Goal: Information Seeking & Learning: Learn about a topic

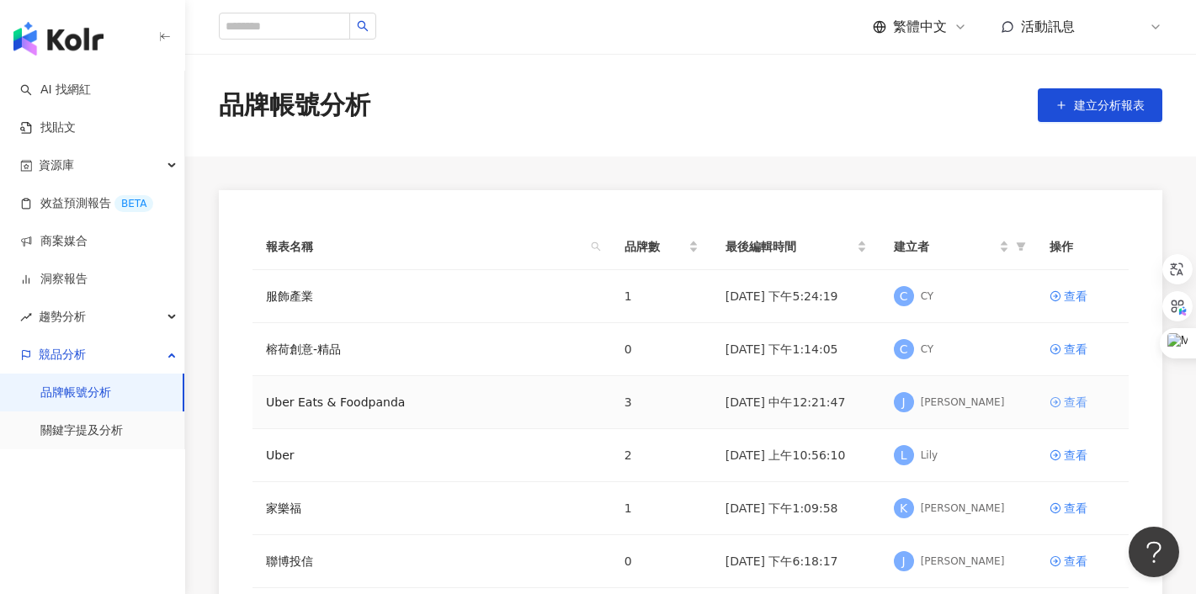
click at [1068, 400] on div "查看" at bounding box center [1076, 402] width 24 height 19
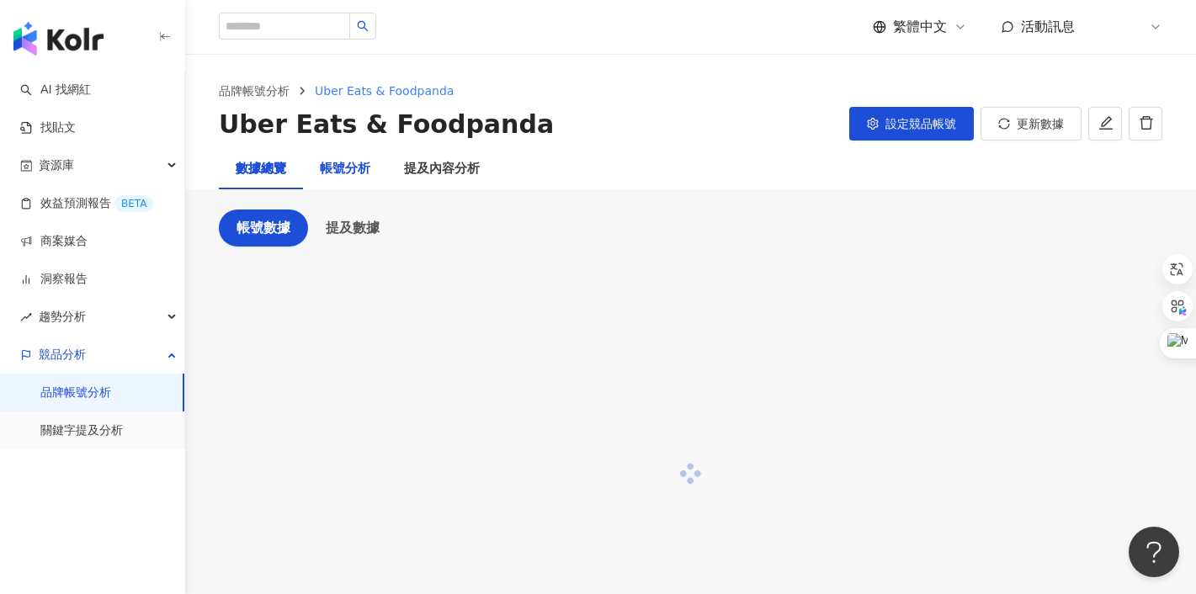
click at [350, 167] on div "帳號分析" at bounding box center [345, 169] width 50 height 20
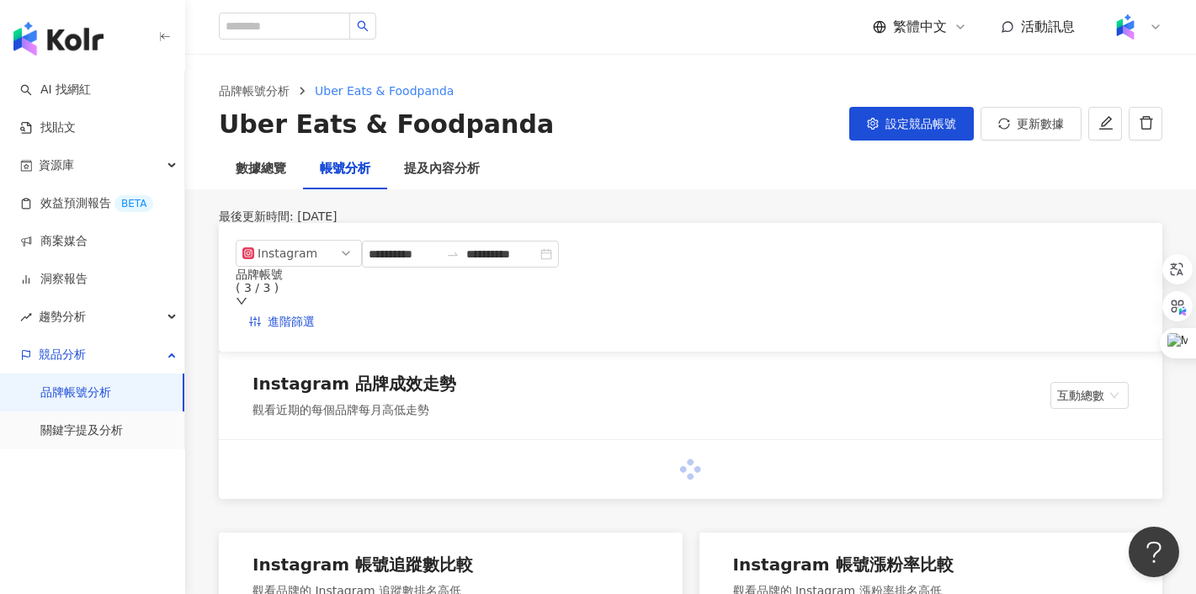
click at [559, 278] on div "品牌帳號 ( 3 / 3 )" at bounding box center [397, 288] width 323 height 40
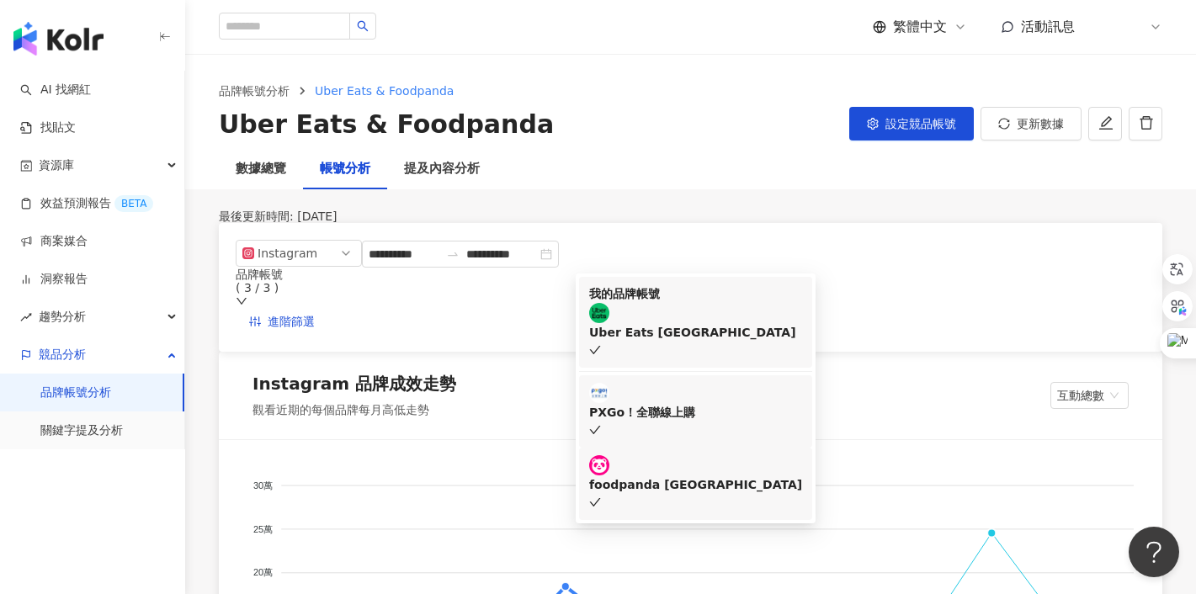
click at [661, 403] on div "PXGo！全聯線上購" at bounding box center [695, 412] width 213 height 19
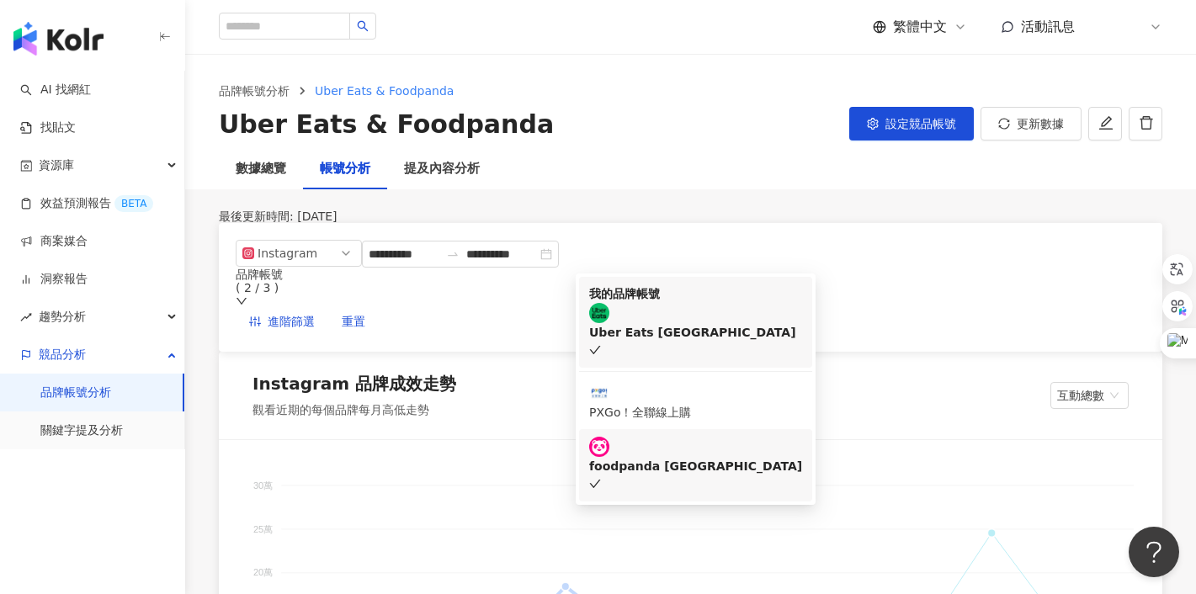
click at [661, 457] on div "foodpanda [GEOGRAPHIC_DATA]" at bounding box center [695, 466] width 213 height 19
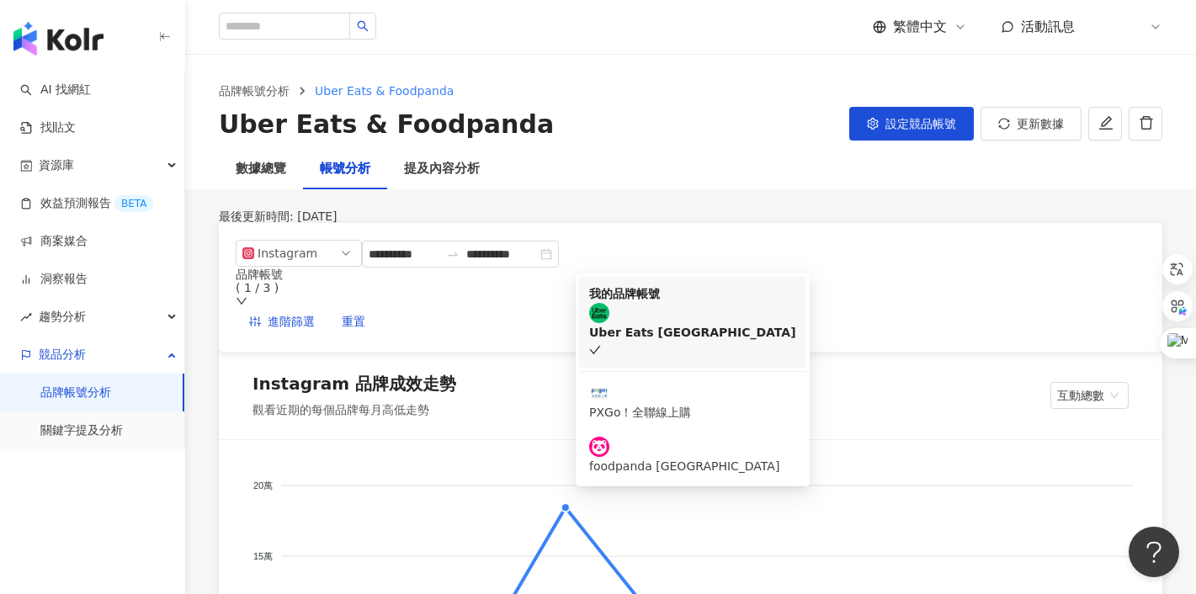
click at [691, 342] on div "Uber Eats [GEOGRAPHIC_DATA]" at bounding box center [692, 332] width 207 height 19
click at [559, 273] on div "**********" at bounding box center [397, 287] width 323 height 95
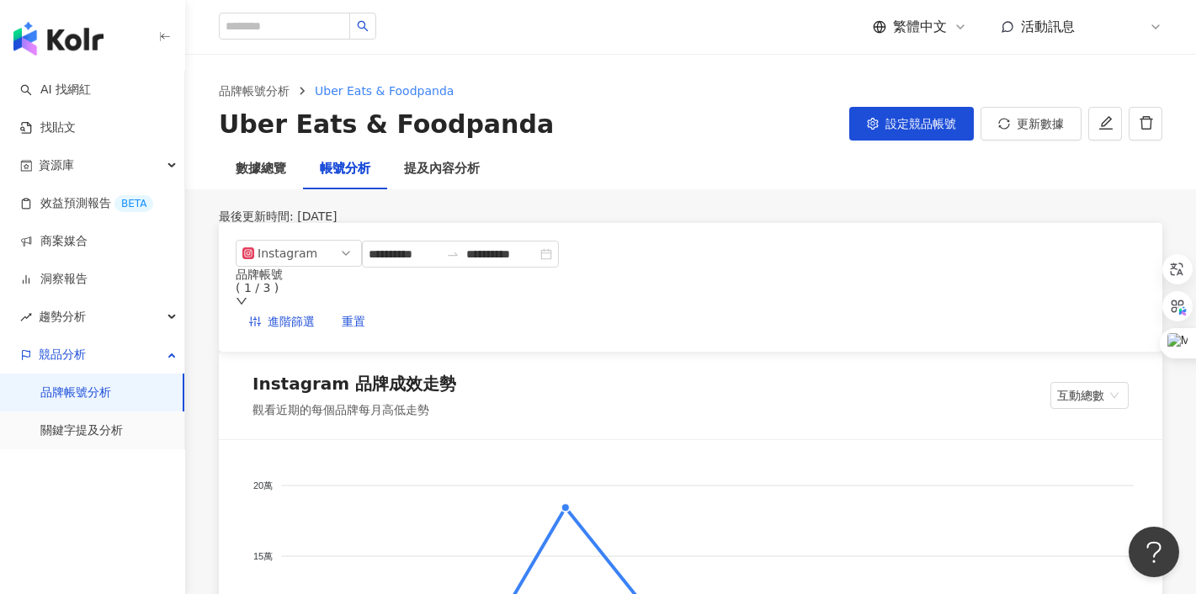
click at [559, 276] on div "品牌帳號 ( 1 / 3 )" at bounding box center [397, 281] width 323 height 27
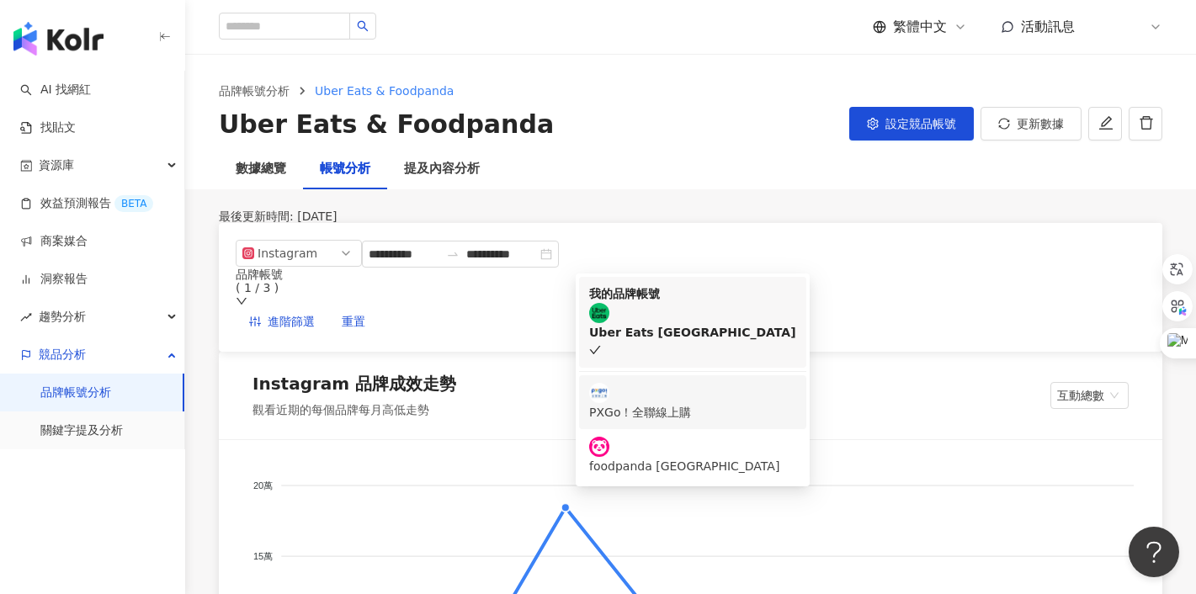
click at [661, 403] on div "PXGo！全聯線上購" at bounding box center [692, 412] width 207 height 19
click at [691, 342] on div "Uber Eats [GEOGRAPHIC_DATA]" at bounding box center [692, 332] width 207 height 19
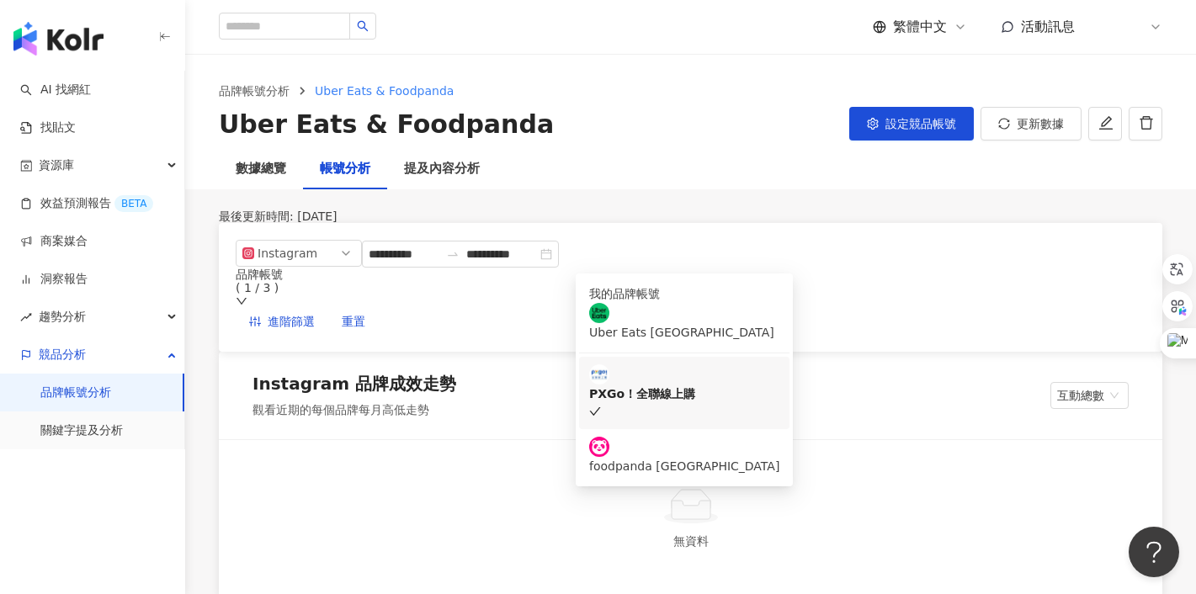
click at [559, 280] on div "**********" at bounding box center [397, 287] width 323 height 95
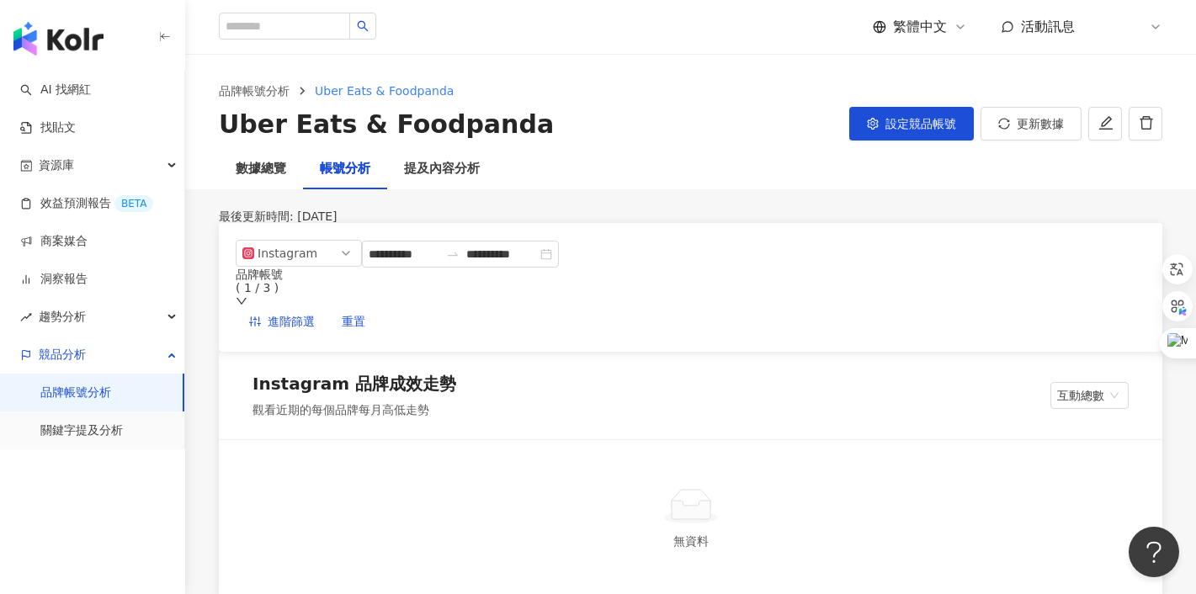
click at [559, 277] on div "品牌帳號 ( 1 / 3 )" at bounding box center [397, 281] width 323 height 27
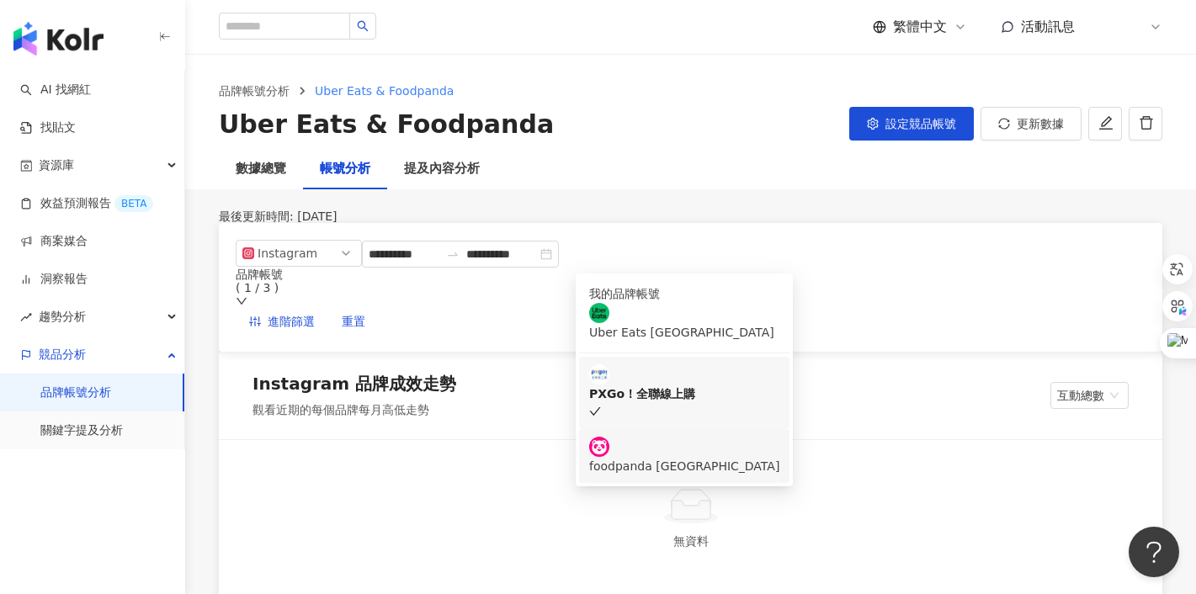
click at [645, 457] on div "foodpanda [GEOGRAPHIC_DATA]" at bounding box center [684, 466] width 190 height 19
click at [668, 396] on div "PXGo！全聯線上購" at bounding box center [695, 394] width 213 height 19
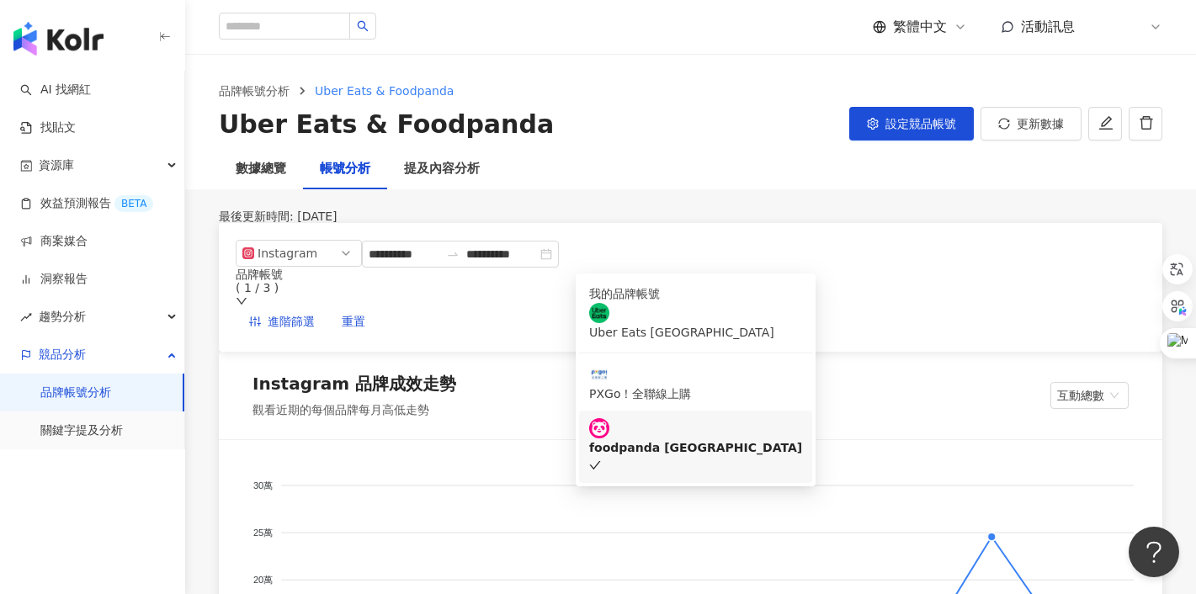
click at [559, 286] on div "**********" at bounding box center [397, 287] width 323 height 95
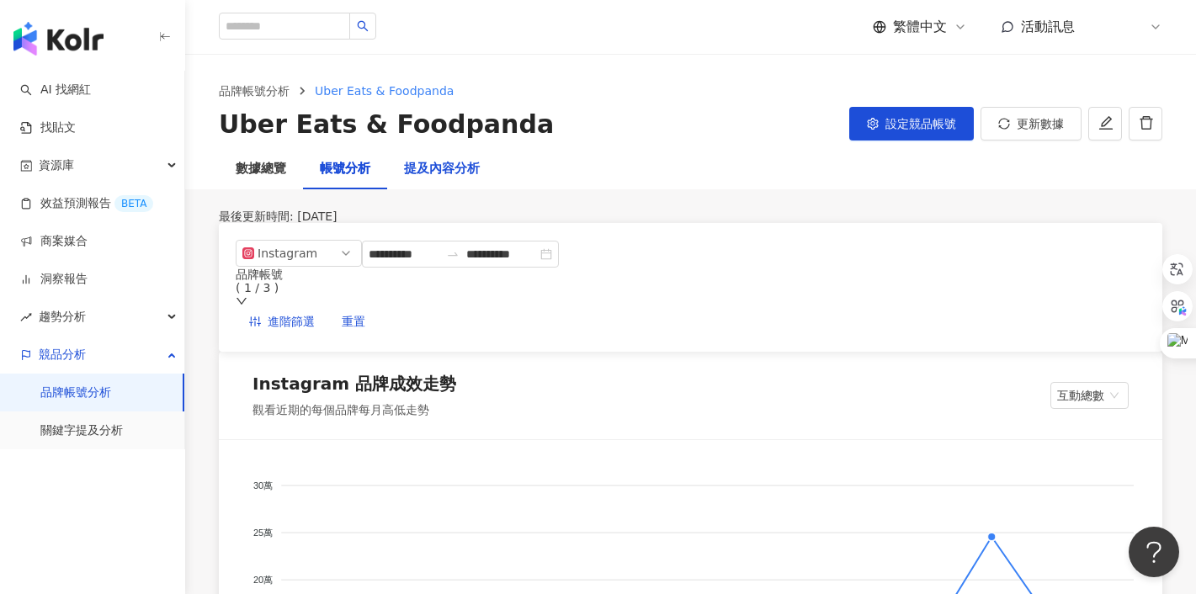
click at [432, 172] on div "提及內容分析" at bounding box center [442, 169] width 76 height 20
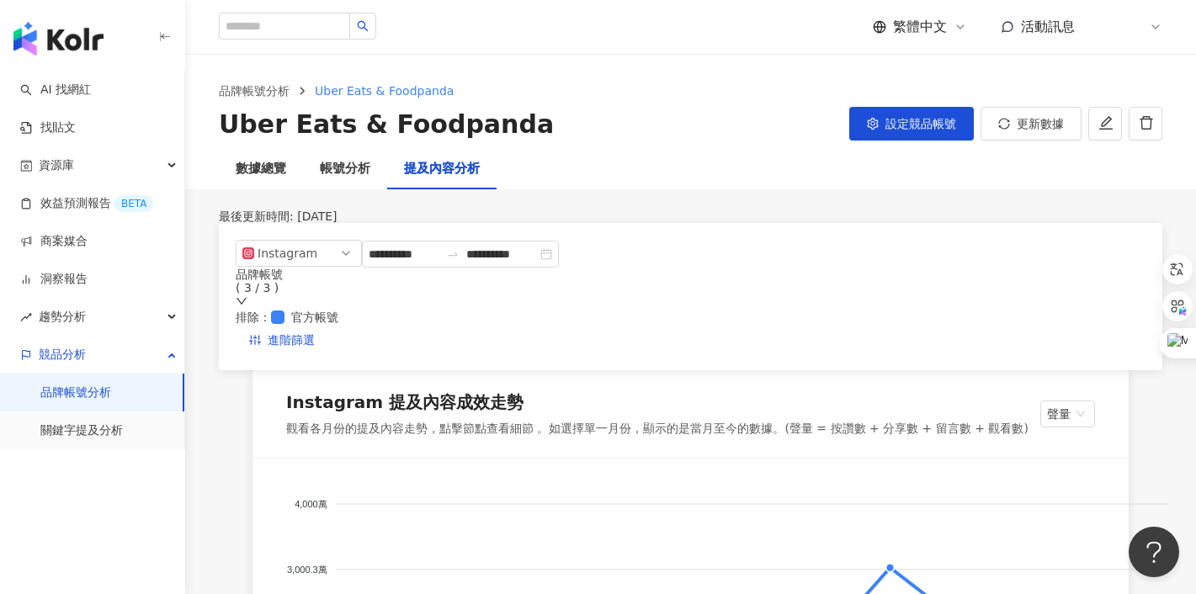
click at [559, 271] on div "品牌帳號 ( 3 / 3 )" at bounding box center [397, 281] width 323 height 27
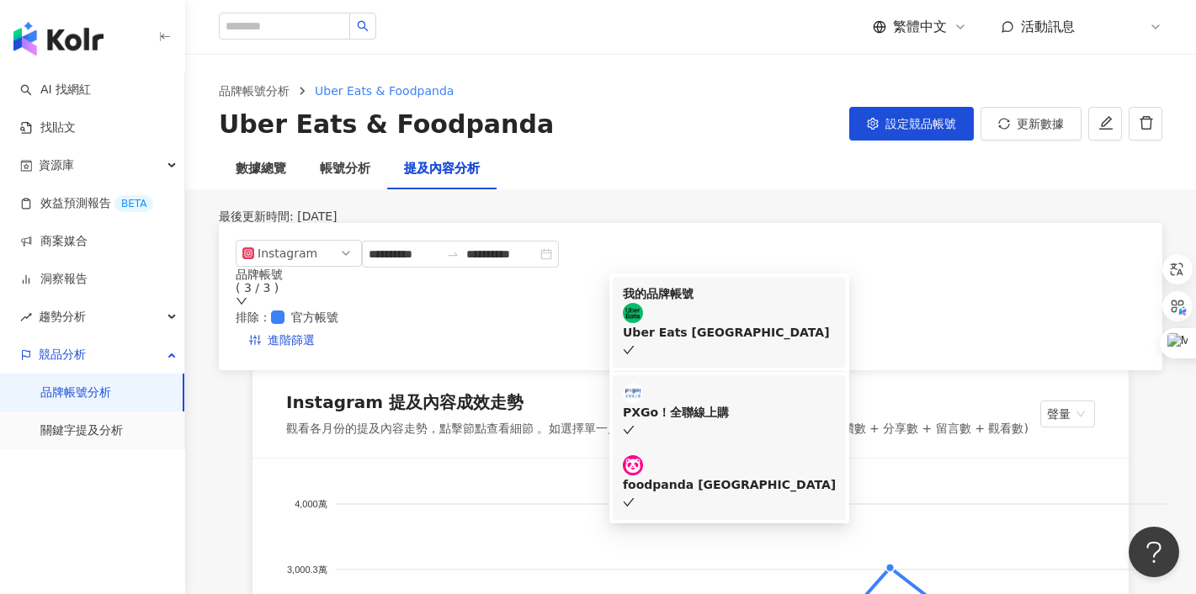
click at [697, 403] on div "PXGo！全聯線上購" at bounding box center [729, 412] width 213 height 19
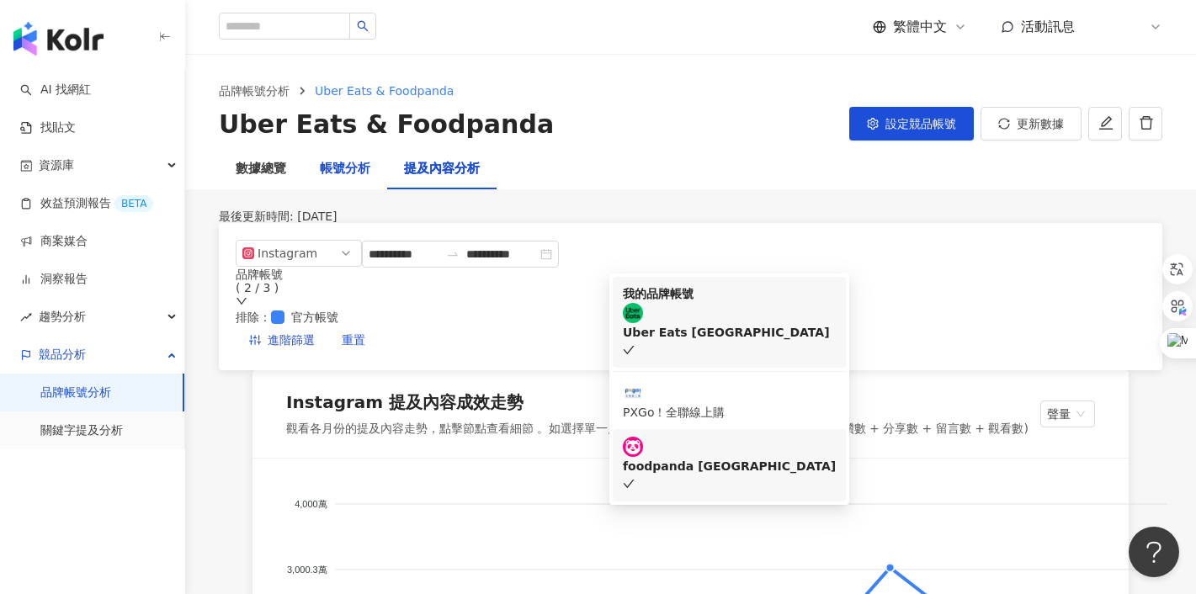
click at [347, 172] on div "帳號分析" at bounding box center [345, 169] width 50 height 20
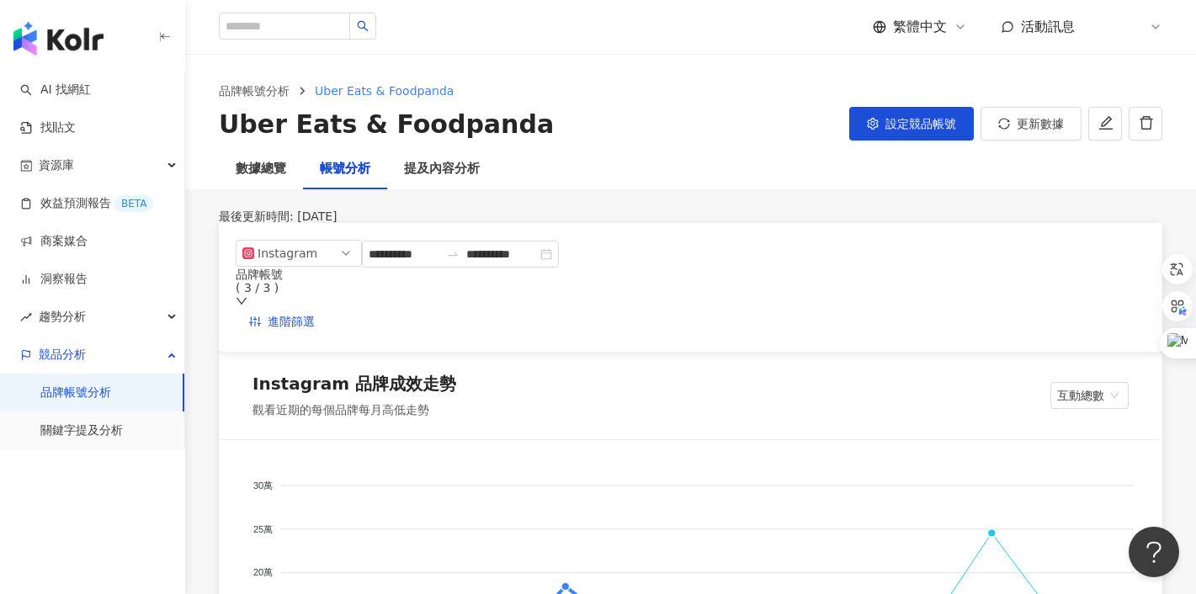
click at [559, 281] on div "品牌帳號 ( 3 / 3 )" at bounding box center [397, 281] width 323 height 27
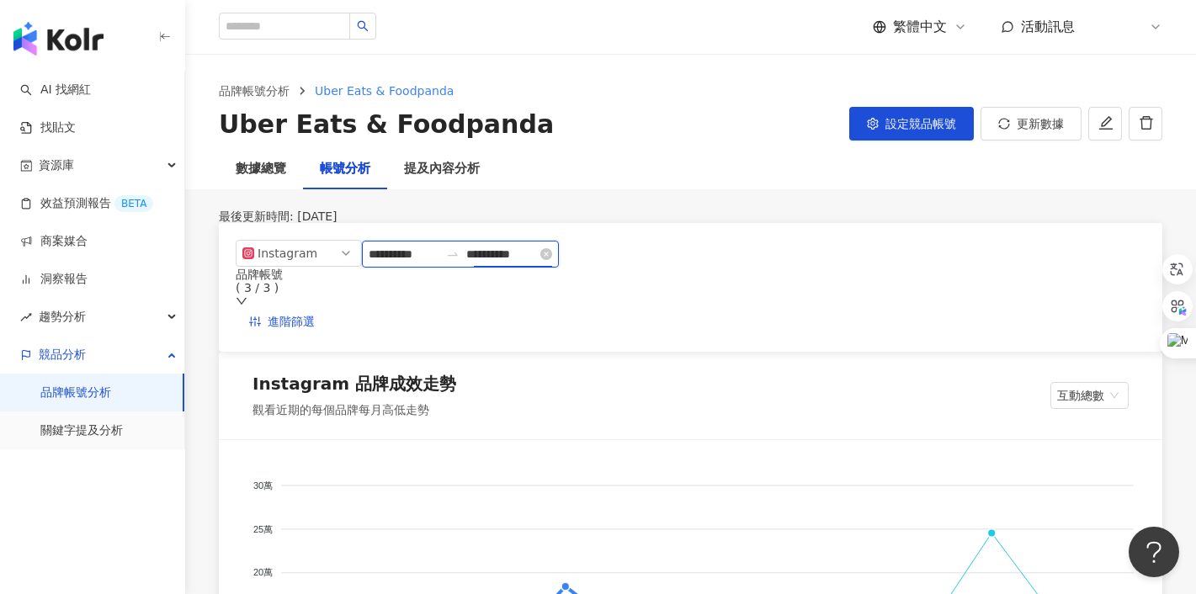
click at [503, 263] on input "**********" at bounding box center [501, 254] width 71 height 19
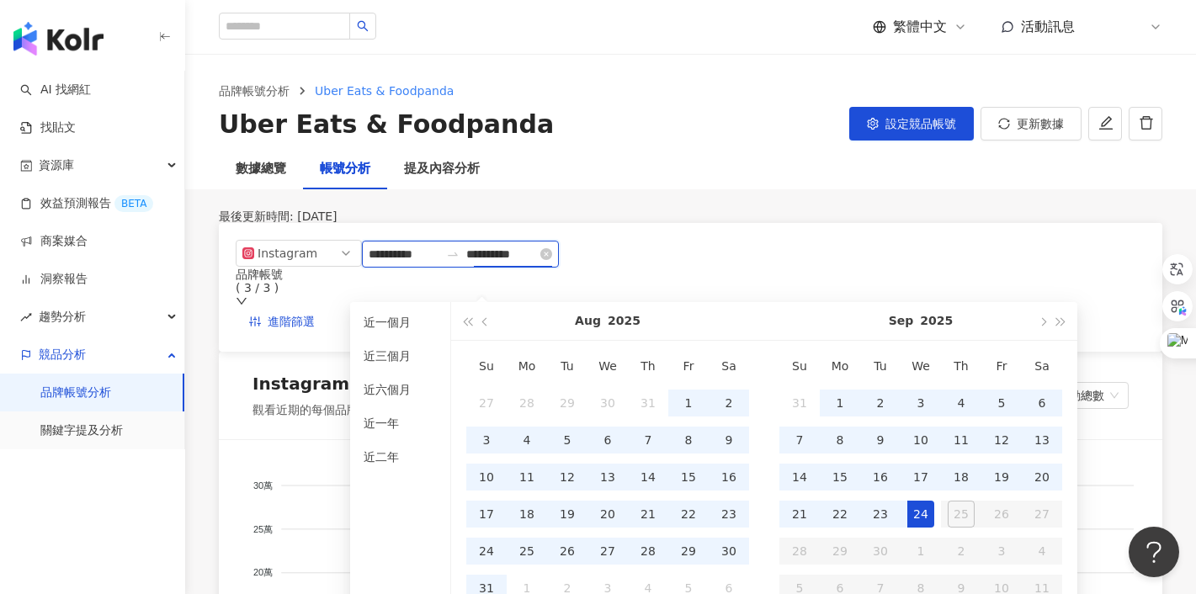
click at [503, 263] on input "**********" at bounding box center [501, 254] width 71 height 19
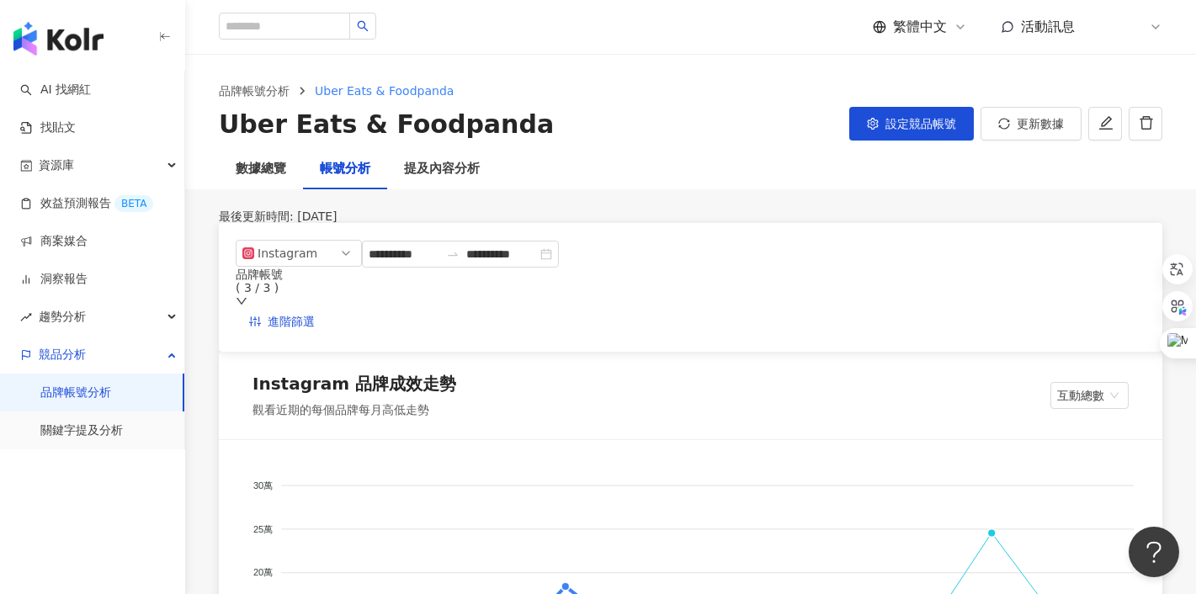
click at [559, 271] on div "品牌帳號 ( 3 / 3 )" at bounding box center [397, 281] width 323 height 27
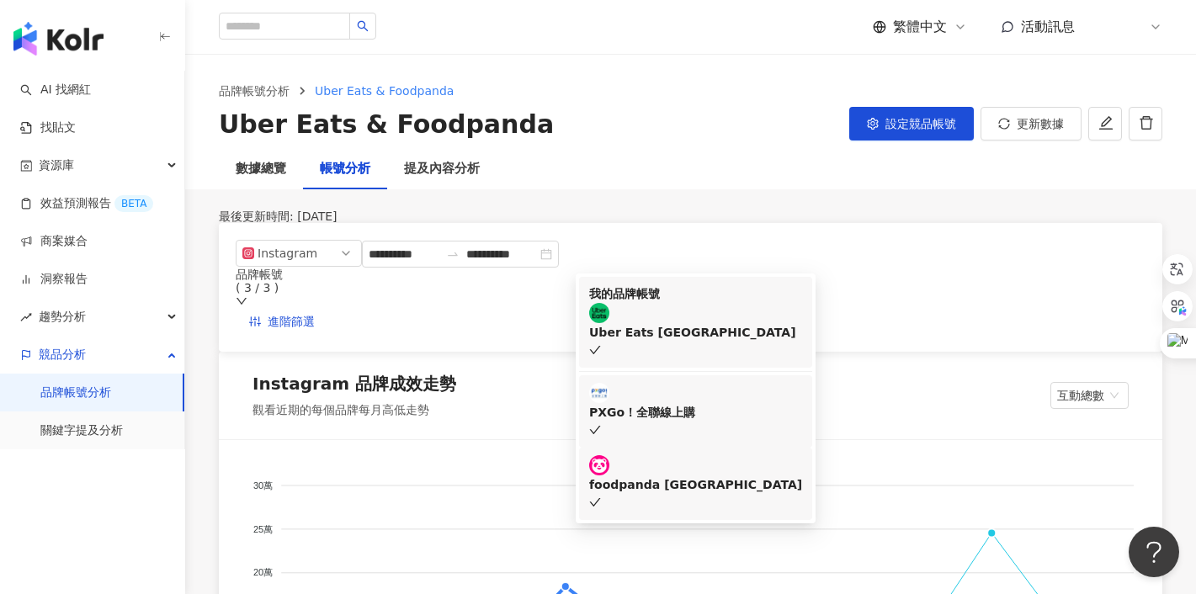
click at [559, 271] on div "品牌帳號 ( 3 / 3 )" at bounding box center [397, 281] width 323 height 27
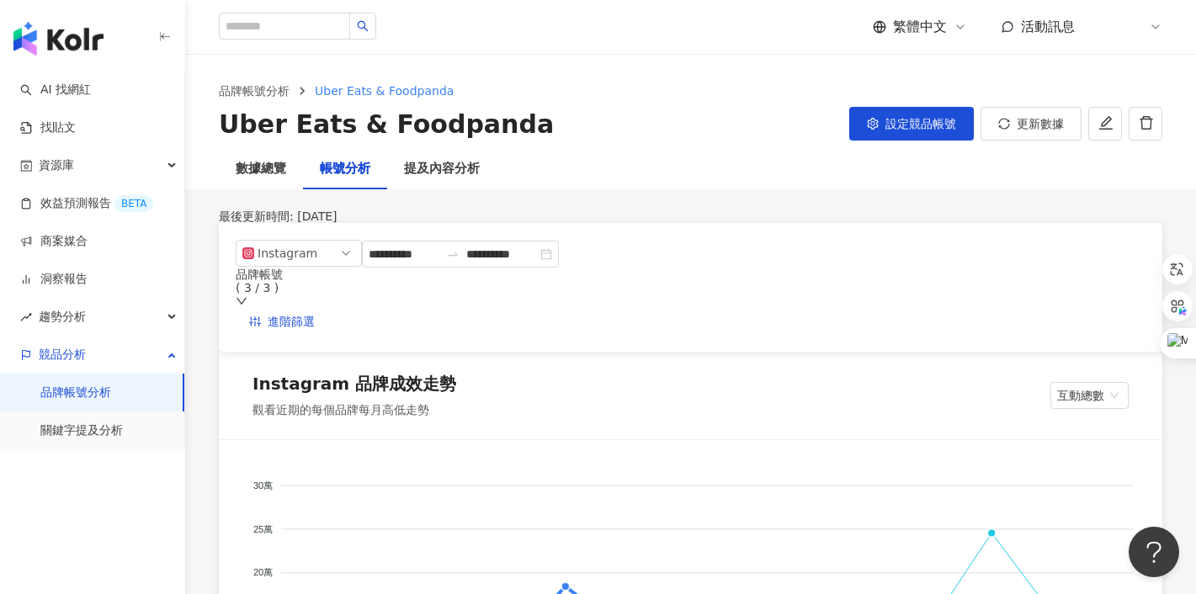
click at [650, 223] on div "最後更新時間: [DATE]" at bounding box center [690, 216] width 943 height 13
click at [559, 282] on div "品牌帳號 ( 3 / 3 )" at bounding box center [397, 281] width 323 height 27
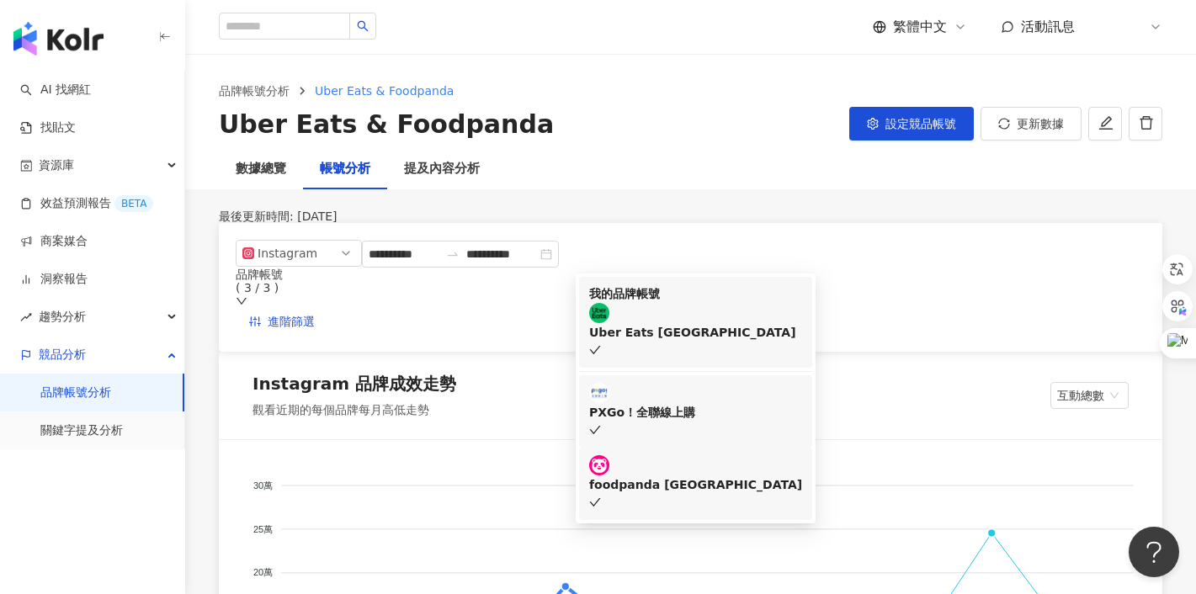
click at [650, 215] on div "最後更新時間: [DATE]" at bounding box center [690, 216] width 943 height 13
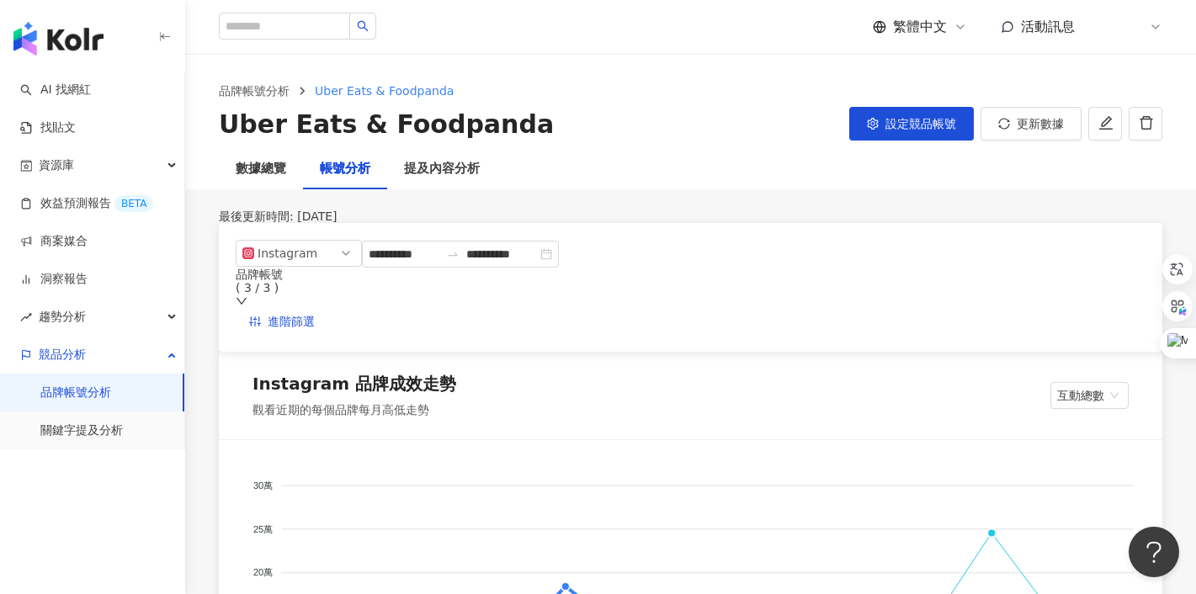
click at [559, 280] on div "品牌帳號 ( 3 / 3 )" at bounding box center [397, 281] width 323 height 27
